Goal: Information Seeking & Learning: Learn about a topic

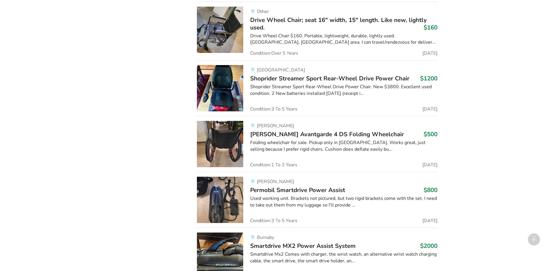
scroll to position [2545, 0]
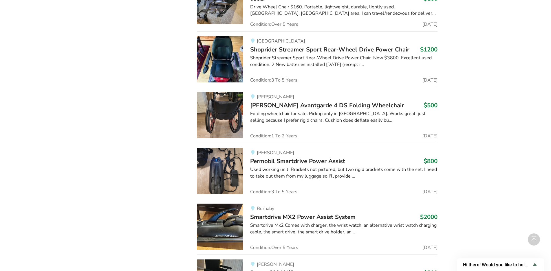
click at [358, 104] on span "[PERSON_NAME] Avantgarde 4 DS Folding Wheelchair" at bounding box center [327, 105] width 154 height 8
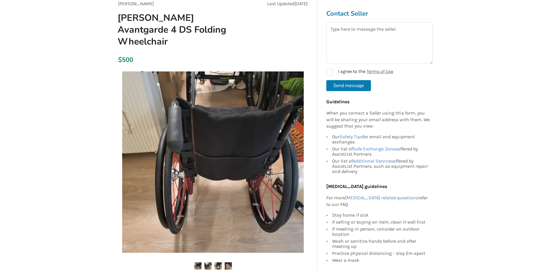
scroll to position [116, 0]
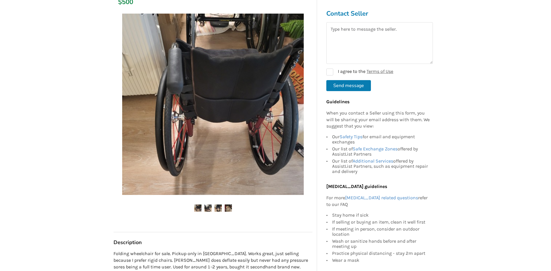
click at [226, 205] on img at bounding box center [228, 208] width 7 height 7
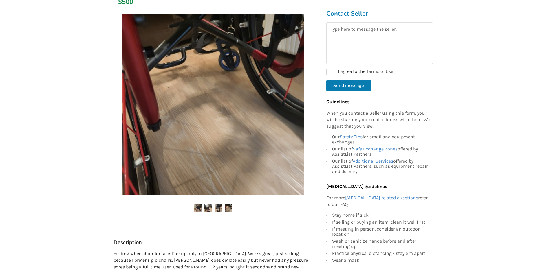
click at [222, 205] on ul at bounding box center [212, 209] width 199 height 8
click at [214, 205] on img at bounding box center [217, 208] width 7 height 7
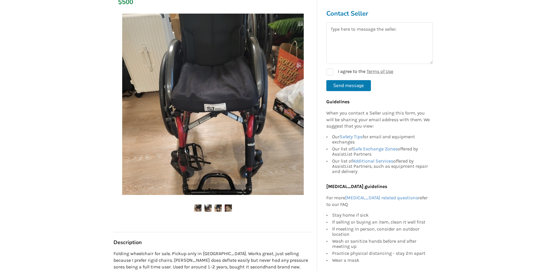
scroll to position [87, 0]
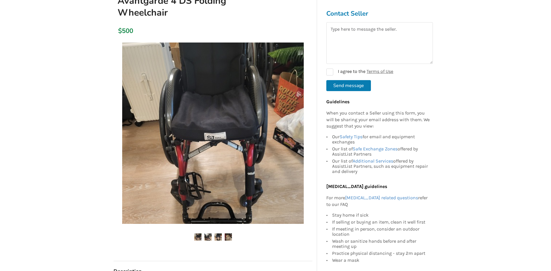
click at [211, 234] on img at bounding box center [207, 237] width 7 height 7
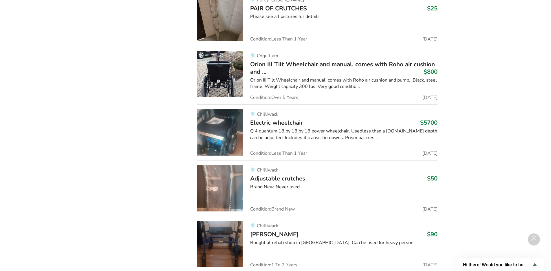
scroll to position [1068, 0]
